Goal: Transaction & Acquisition: Purchase product/service

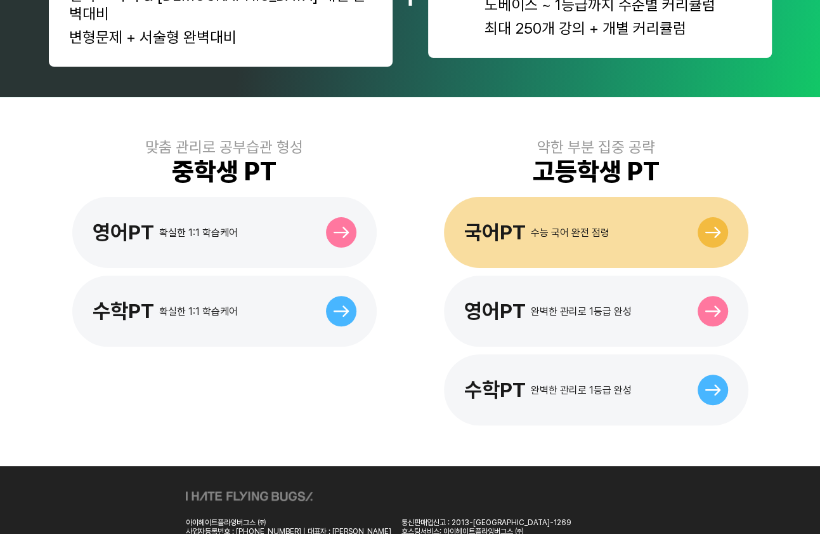
scroll to position [339, 0]
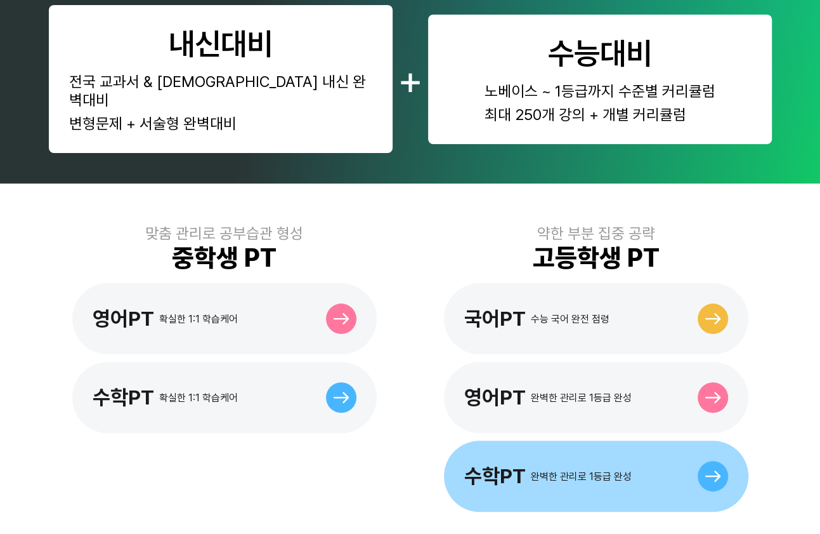
scroll to position [339, 0]
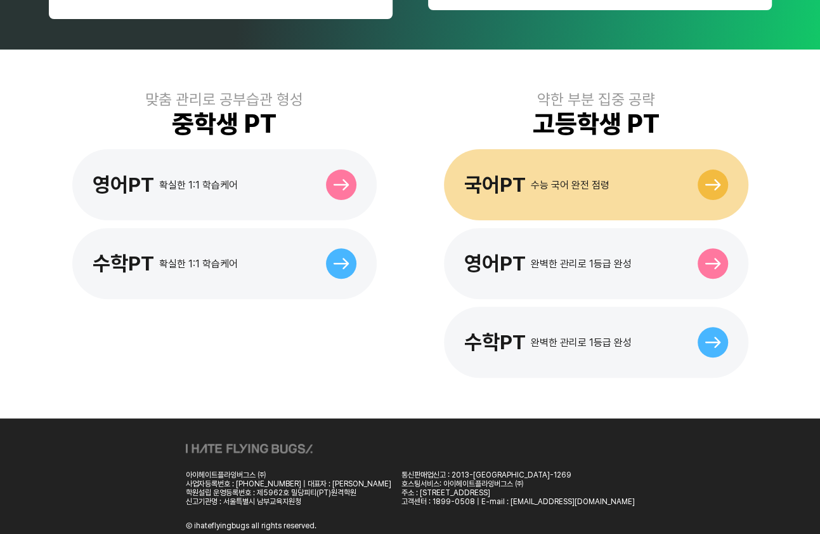
click at [551, 179] on div "수능 국어 완전 점령" at bounding box center [570, 185] width 79 height 12
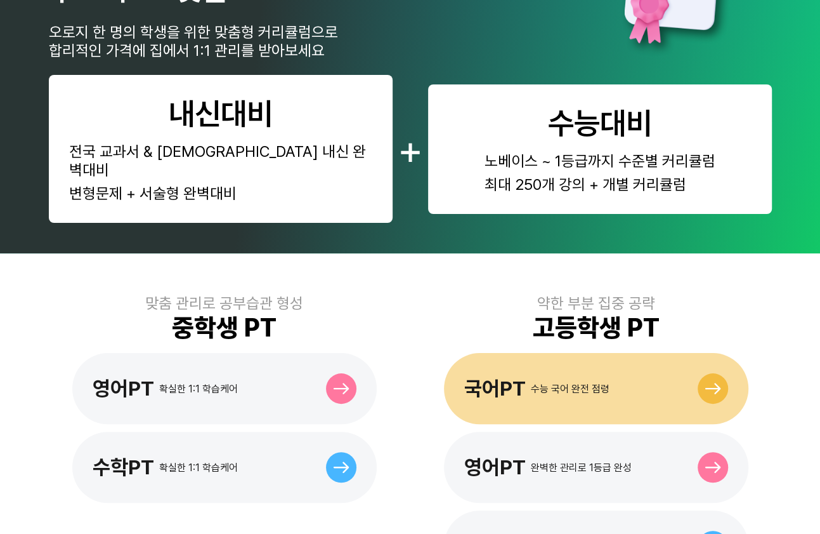
scroll to position [230, 0]
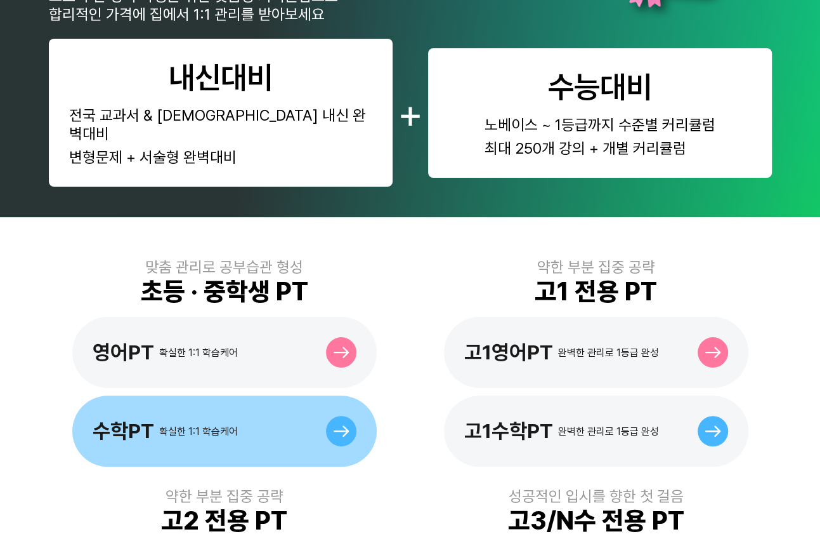
scroll to position [173, 0]
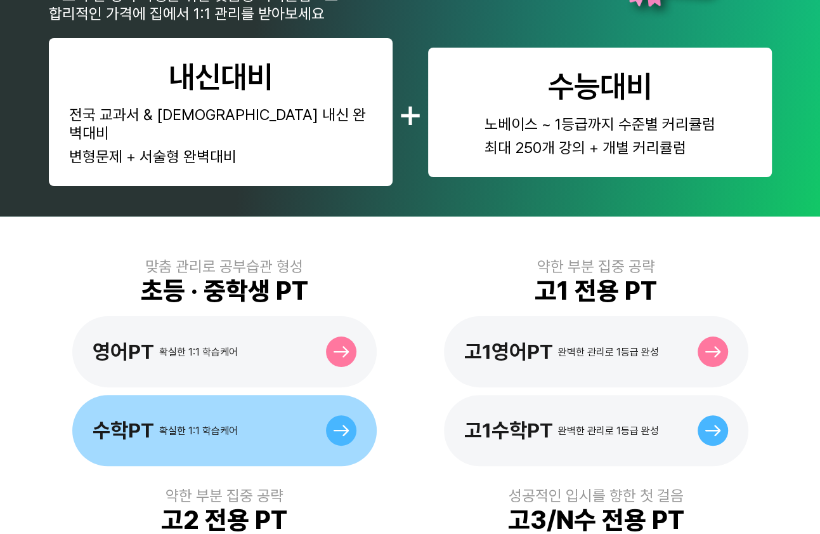
click at [246, 395] on div "수학PT 확실한 1:1 학습케어" at bounding box center [224, 430] width 305 height 71
